Goal: Task Accomplishment & Management: Use online tool/utility

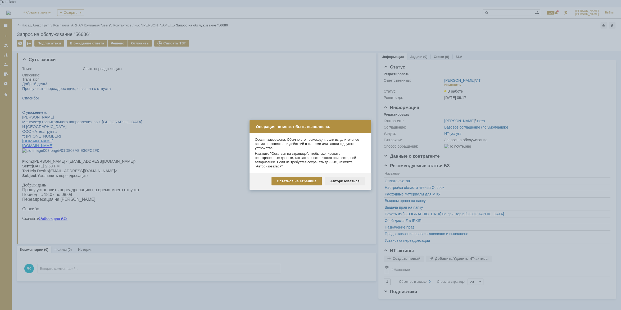
click at [347, 181] on div "Авторизоваться" at bounding box center [345, 181] width 40 height 8
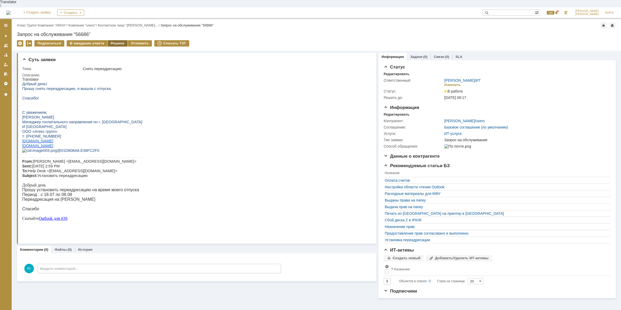
click at [115, 40] on div "Решено" at bounding box center [118, 43] width 20 height 6
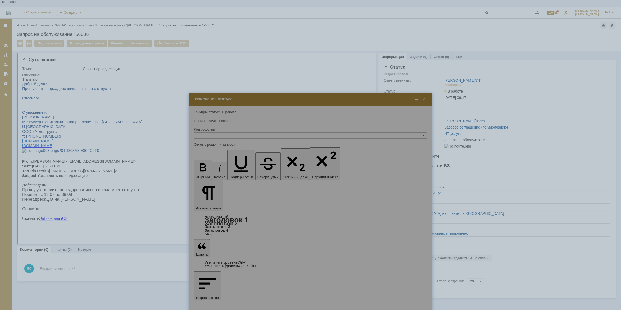
click at [116, 127] on div "Суть заявки Тема: Снять переадресацию Описание: Комментарии (0) Файлы (0) Истор…" at bounding box center [197, 175] width 360 height 248
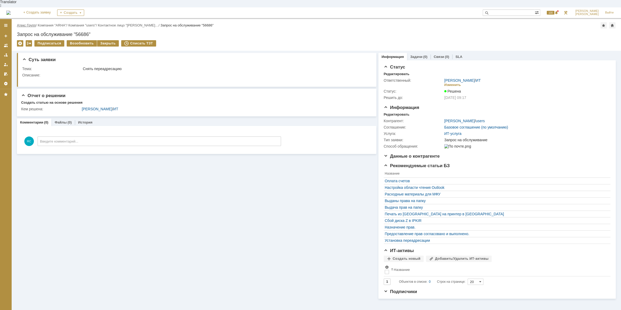
click at [21, 23] on link "Атекс Групп" at bounding box center [26, 25] width 19 height 4
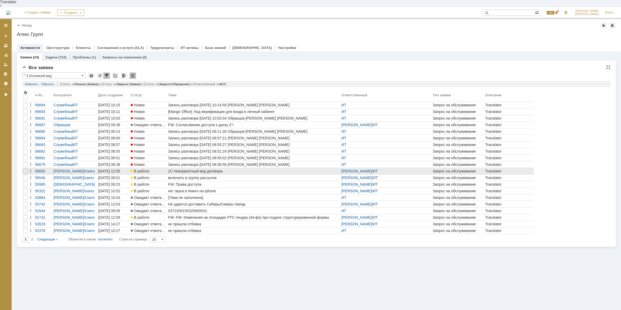
click at [173, 169] on div "1С Некорректный вид договора" at bounding box center [253, 171] width 171 height 4
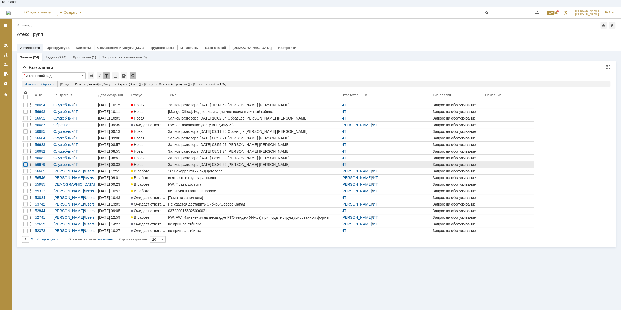
click at [26, 114] on div at bounding box center [25, 112] width 4 height 4
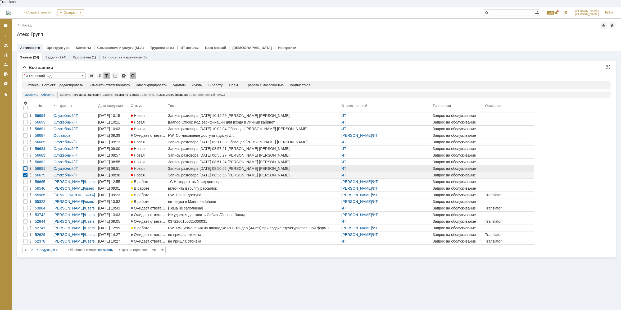
click at [25, 118] on div at bounding box center [25, 116] width 4 height 4
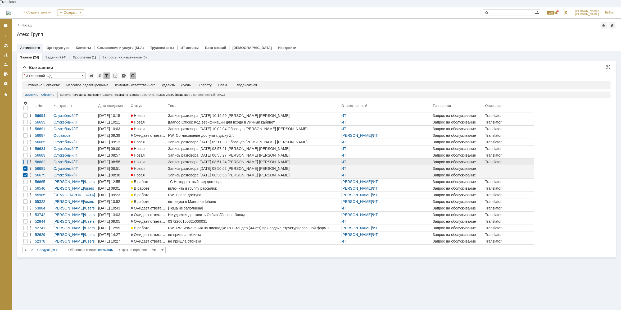
click at [26, 124] on div at bounding box center [25, 122] width 4 height 4
click at [25, 118] on div at bounding box center [25, 116] width 4 height 4
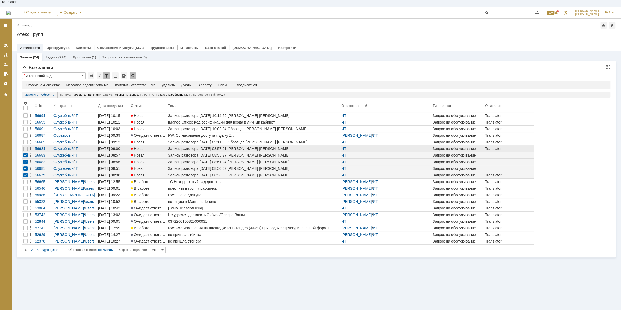
click at [25, 146] on div at bounding box center [25, 149] width 6 height 6
click at [25, 118] on div at bounding box center [25, 116] width 4 height 4
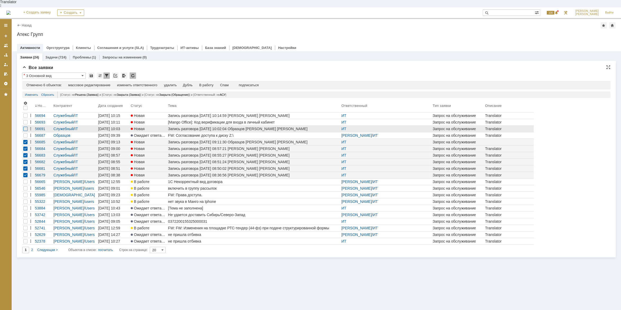
click at [27, 118] on div at bounding box center [25, 116] width 4 height 4
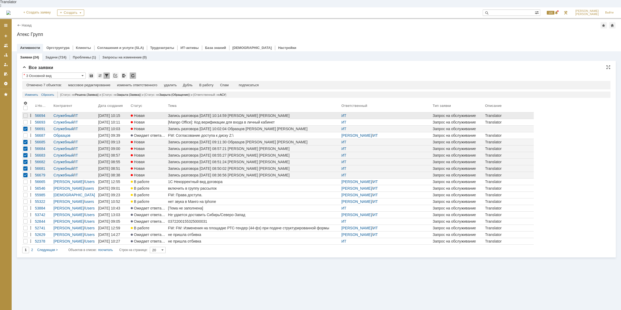
click at [29, 114] on icon at bounding box center [31, 116] width 4 height 4
click at [26, 114] on div at bounding box center [25, 116] width 4 height 4
click at [226, 83] on div "Спам" at bounding box center [224, 85] width 9 height 4
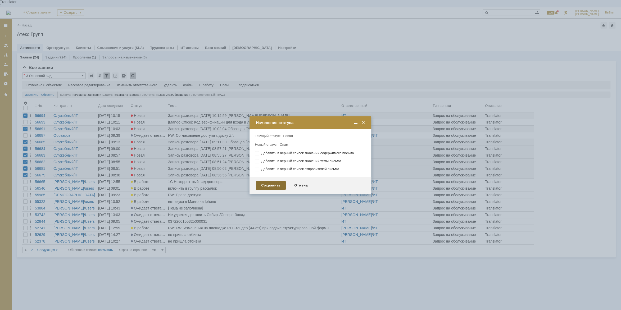
click at [271, 189] on div "Сохранить" at bounding box center [271, 185] width 30 height 8
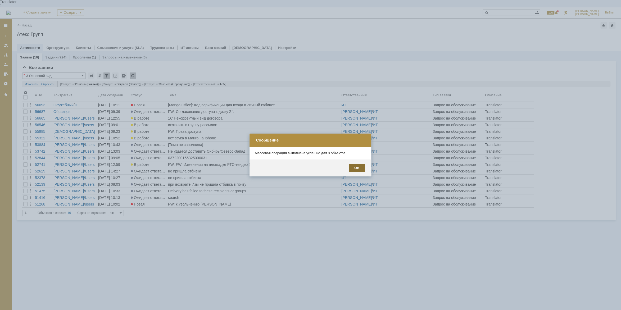
click at [363, 168] on div "OK" at bounding box center [357, 168] width 16 height 8
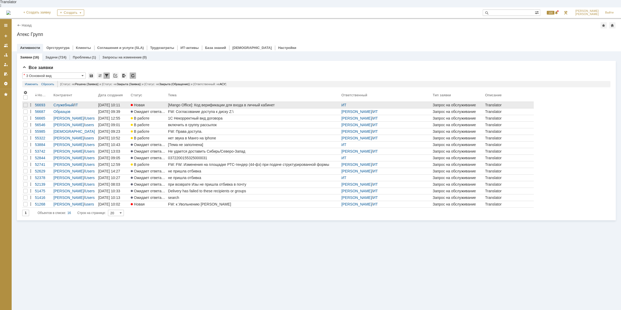
click at [248, 103] on div "[Mango Office]: Код верификации для входа в личный кабинет" at bounding box center [253, 105] width 171 height 4
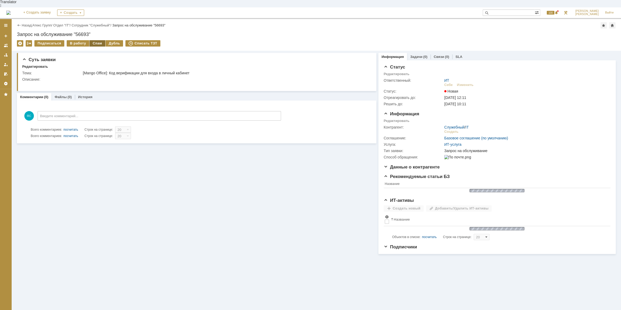
click at [96, 40] on div "Спам" at bounding box center [98, 43] width 16 height 6
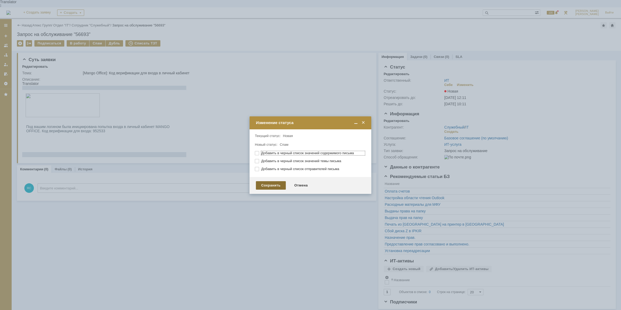
click at [267, 188] on div "Сохранить" at bounding box center [271, 185] width 30 height 8
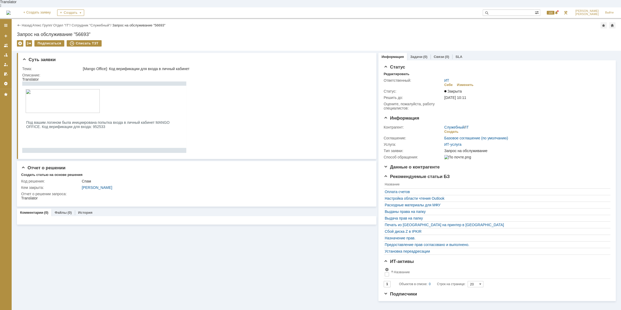
click at [42, 22] on div "Назад | Атекс Групп / Отдел "IT" / Сотрудник "Служебный" / Запрос на обслуживан…" at bounding box center [316, 25] width 599 height 6
click at [44, 23] on link "Атекс Групп" at bounding box center [42, 25] width 19 height 4
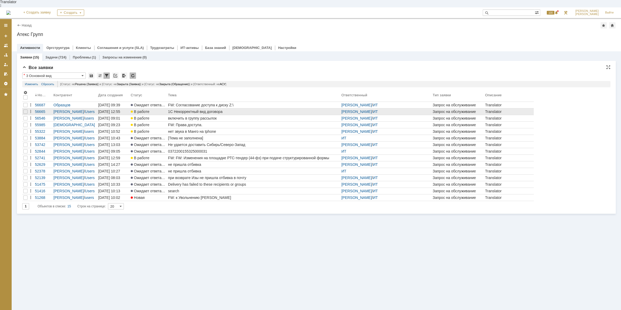
click at [216, 110] on div "1С Некорректный вид договора" at bounding box center [253, 112] width 171 height 4
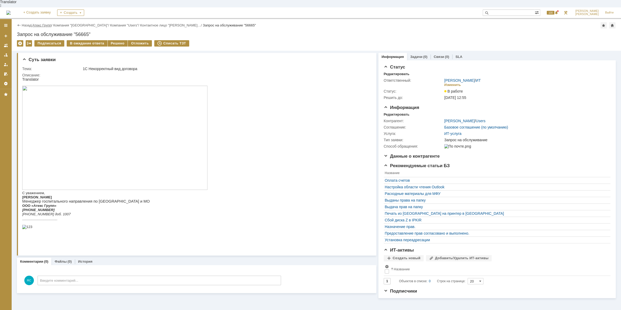
click at [46, 23] on link "Атекс Групп" at bounding box center [42, 25] width 19 height 4
